Goal: Task Accomplishment & Management: Use online tool/utility

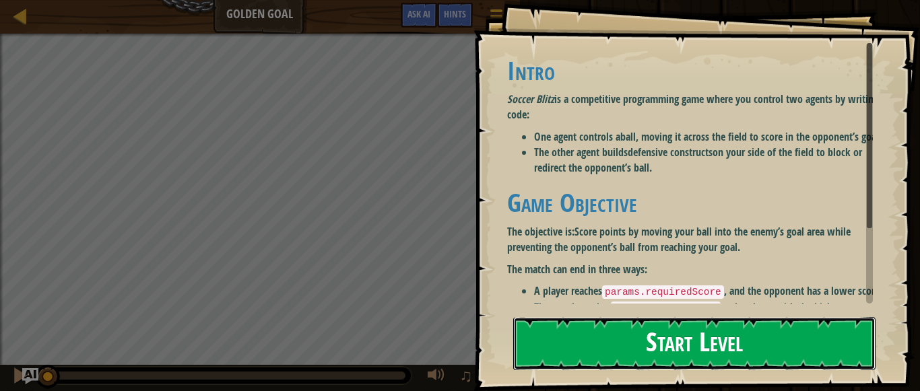
click at [687, 333] on button "Start Level" at bounding box center [694, 343] width 362 height 53
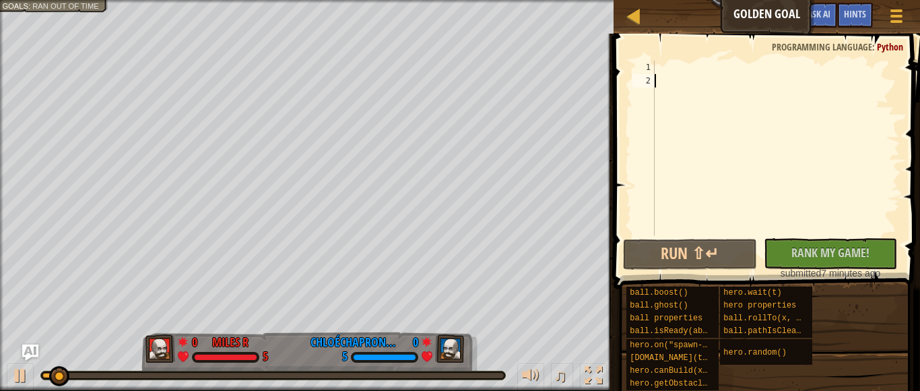
click at [685, 121] on div at bounding box center [776, 162] width 248 height 202
click at [662, 63] on div at bounding box center [776, 162] width 248 height 202
click at [629, 15] on div at bounding box center [634, 15] width 17 height 17
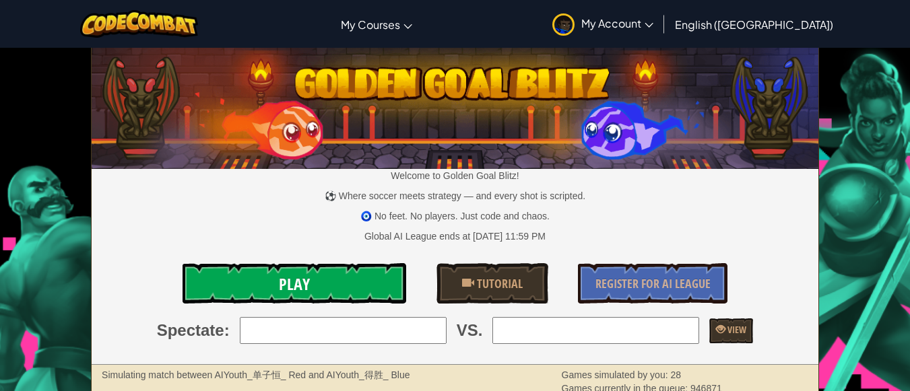
click at [355, 277] on link "Play" at bounding box center [295, 283] width 224 height 40
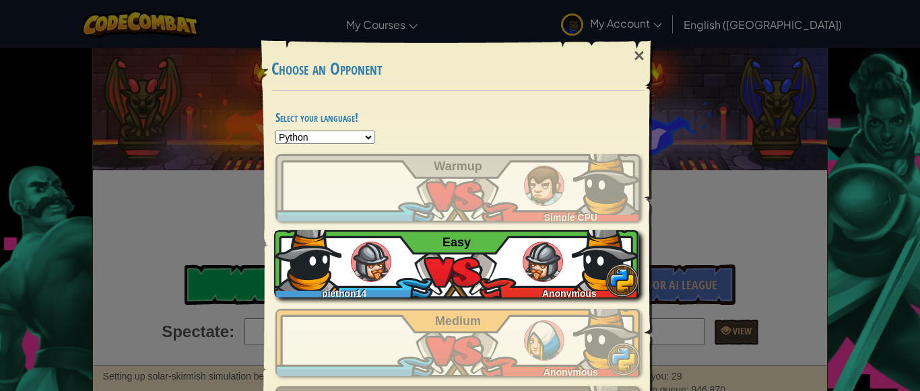
click at [502, 274] on div "piethon14 Anonymous Easy" at bounding box center [456, 263] width 365 height 67
